Goal: Book appointment/travel/reservation

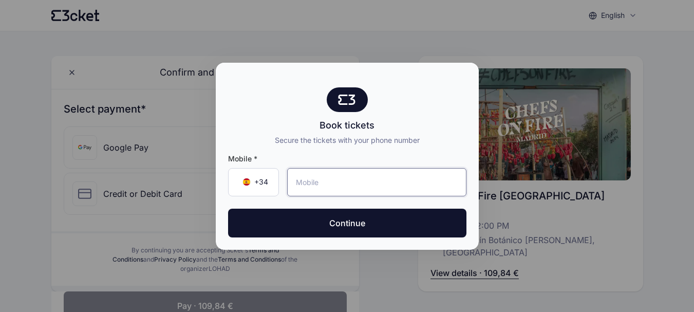
click at [379, 182] on input "tel" at bounding box center [376, 182] width 179 height 28
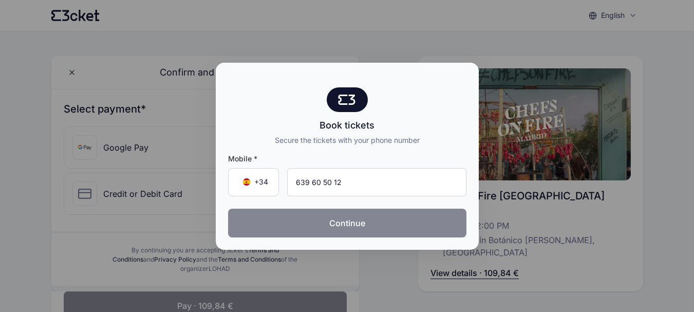
type input "639 60 50 12"
click at [347, 224] on button "Continue" at bounding box center [347, 223] width 238 height 29
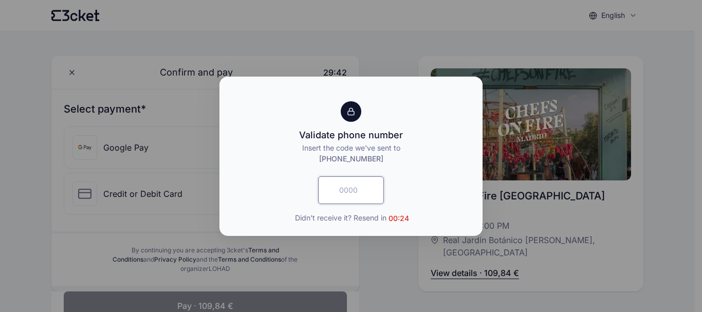
click at [342, 194] on input "text" at bounding box center [351, 190] width 66 height 28
type input "5859"
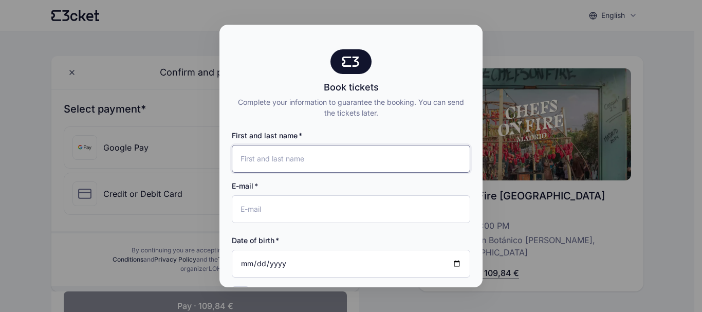
click at [329, 164] on input "First and last name" at bounding box center [351, 159] width 238 height 28
type input "[PERSON_NAME]"
click at [294, 214] on input "E-mail" at bounding box center [351, 209] width 238 height 28
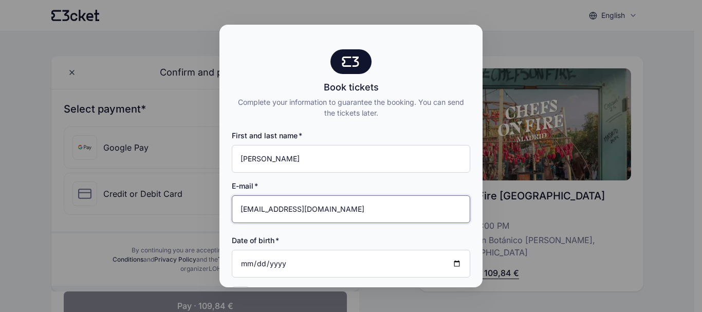
type input "[EMAIL_ADDRESS][DOMAIN_NAME]"
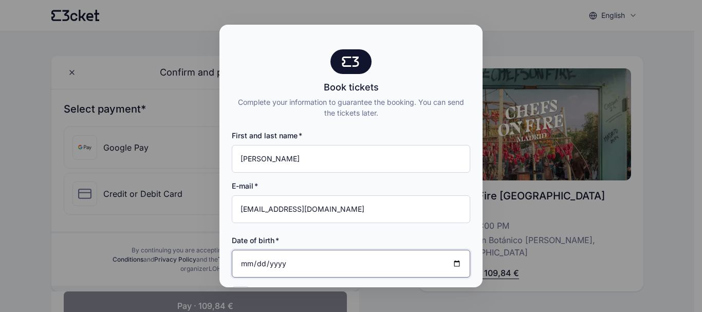
click at [448, 261] on input "Date of birth" at bounding box center [351, 264] width 238 height 28
type input "[DATE]"
click at [261, 262] on input "[DATE]" at bounding box center [351, 264] width 238 height 28
type input "[DATE]"
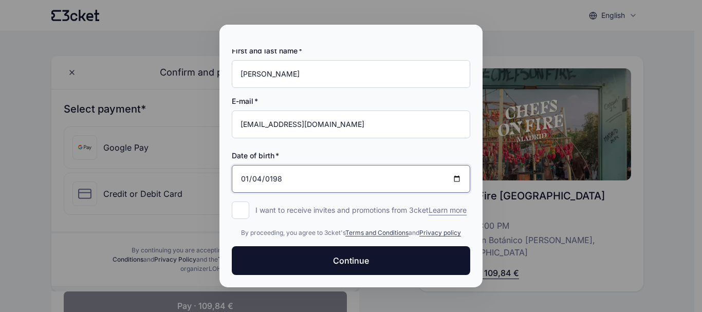
scroll to position [95, 0]
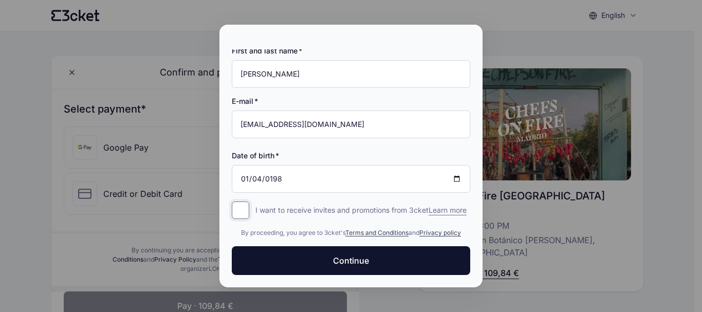
click at [240, 201] on input "I want to receive invites and promotions from 3cket Learn more form.register.op…" at bounding box center [240, 209] width 17 height 17
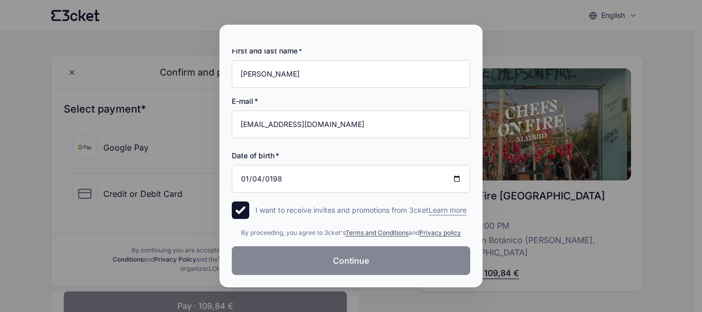
click at [342, 261] on span "Continue" at bounding box center [351, 260] width 36 height 12
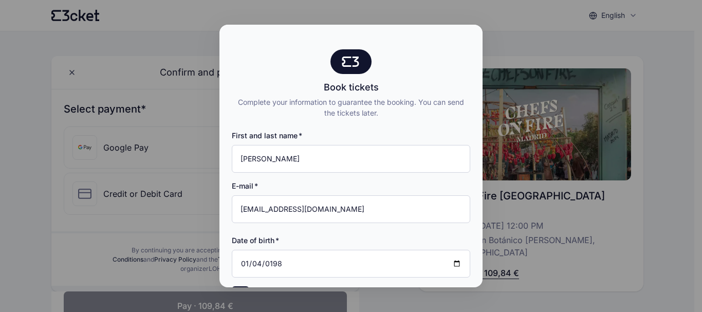
click at [503, 20] on div at bounding box center [351, 156] width 702 height 312
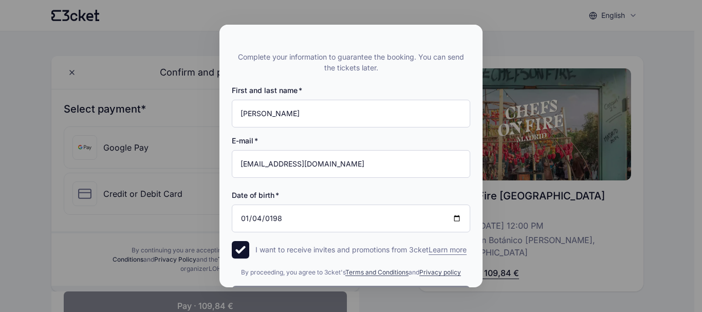
scroll to position [95, 0]
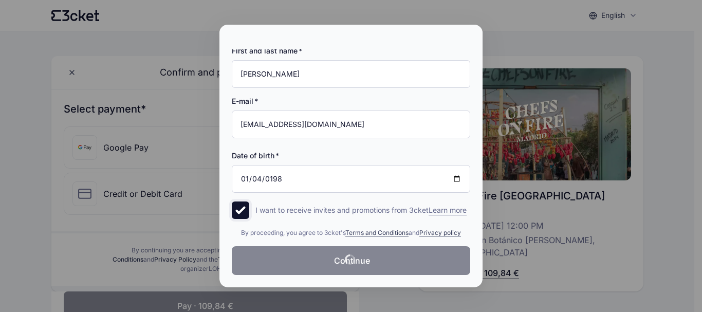
click at [240, 201] on input "I want to receive invites and promotions from 3cket Learn more form.register.op…" at bounding box center [240, 209] width 17 height 17
checkbox input "true"
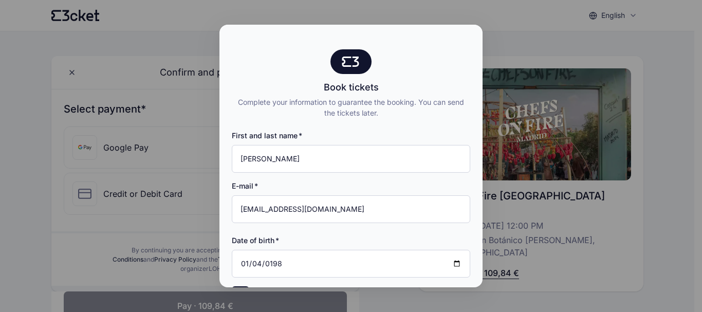
click at [537, 26] on div at bounding box center [351, 156] width 702 height 312
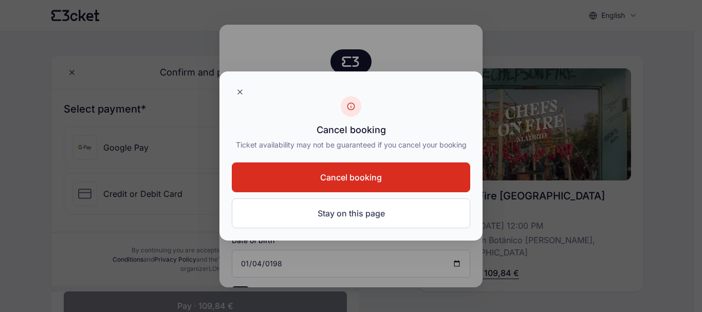
click at [343, 172] on span "Cancel booking" at bounding box center [351, 177] width 62 height 12
